Goal: Complete application form

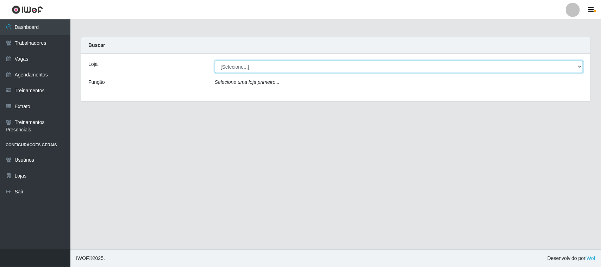
click at [579, 67] on select "[Selecione...] [GEOGRAPHIC_DATA]" at bounding box center [399, 67] width 368 height 12
select select "65"
click at [215, 61] on select "[Selecione...] [GEOGRAPHIC_DATA]" at bounding box center [399, 67] width 368 height 12
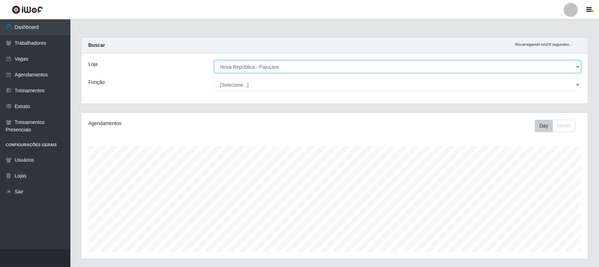
scroll to position [147, 507]
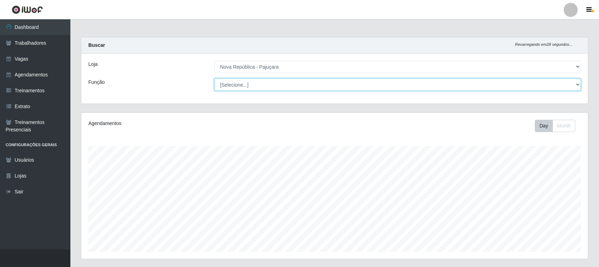
click at [577, 85] on select "[Selecione...] Balconista Operador de Caixa Repositor" at bounding box center [397, 85] width 367 height 12
click at [576, 85] on select "[Selecione...] Balconista Operador de Caixa Repositor" at bounding box center [397, 85] width 367 height 12
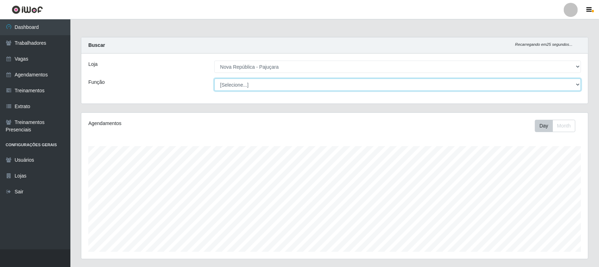
select select "22"
click at [214, 79] on select "[Selecione...] Balconista Operador de Caixa Repositor" at bounding box center [397, 85] width 367 height 12
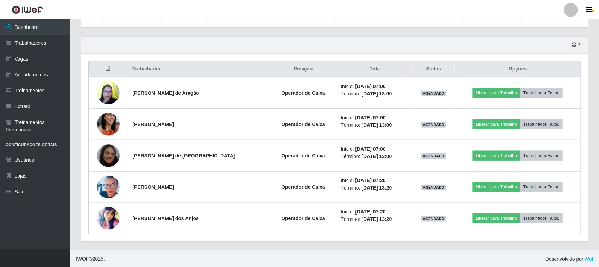
scroll to position [233, 0]
